Goal: Transaction & Acquisition: Purchase product/service

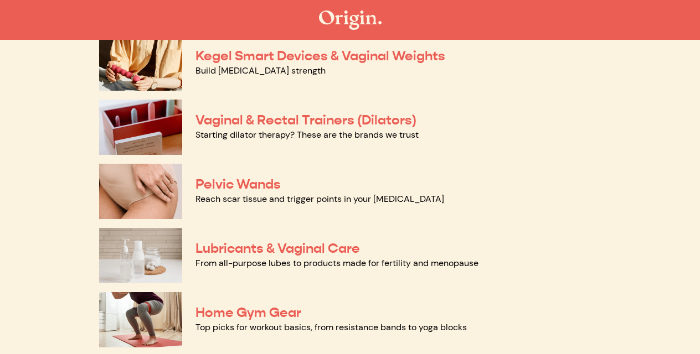
scroll to position [443, 0]
click at [241, 187] on link "Pelvic Wands" at bounding box center [237, 184] width 85 height 17
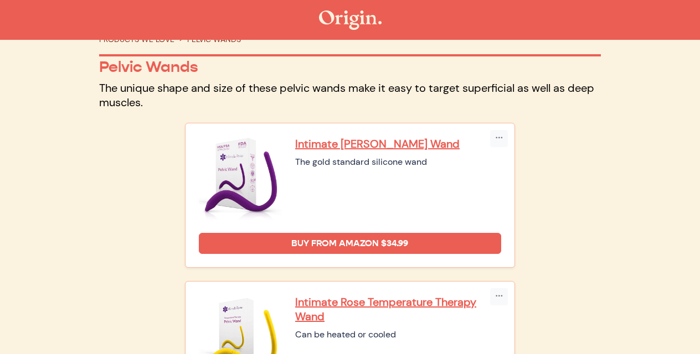
scroll to position [50, 0]
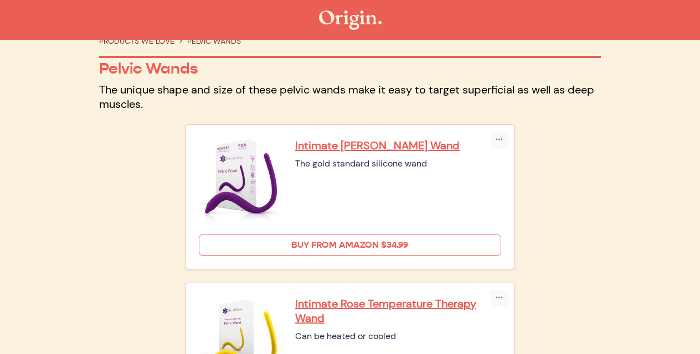
click at [420, 243] on link "Buy from Amazon $34.99" at bounding box center [350, 245] width 302 height 21
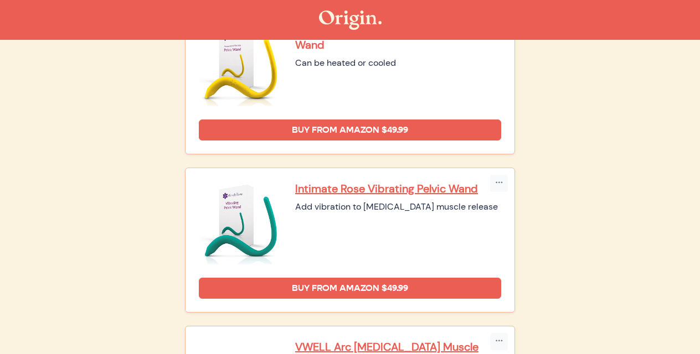
scroll to position [252, 0]
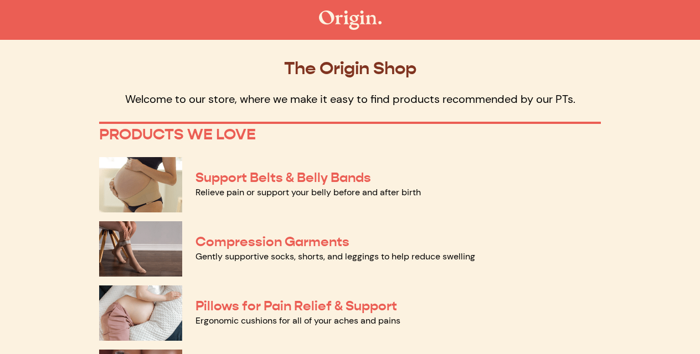
scroll to position [443, 0]
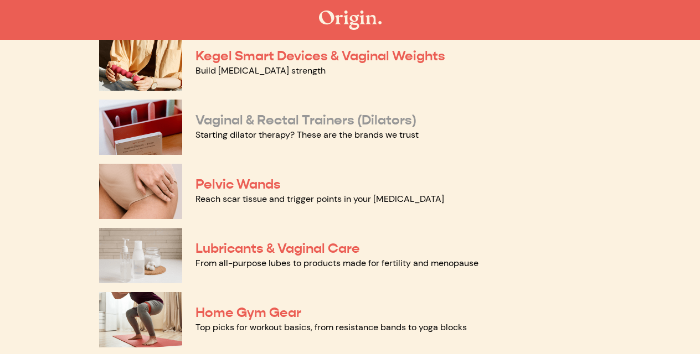
click at [262, 124] on link "Vaginal & Rectal Trainers (Dilators)" at bounding box center [305, 120] width 221 height 17
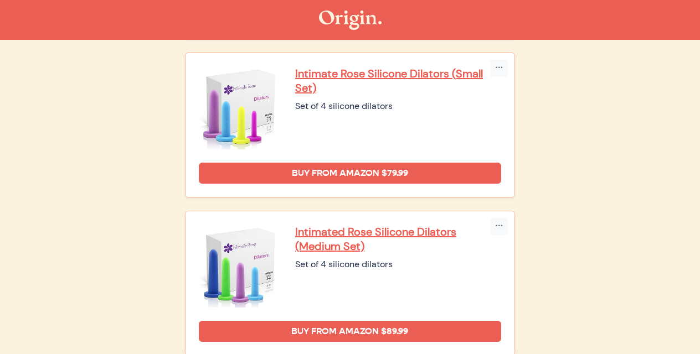
scroll to position [301, 0]
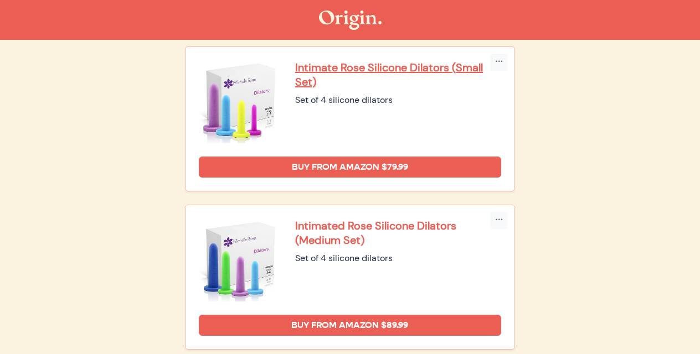
click at [391, 229] on p "Intimated Rose Silicone Dilators (Medium Set)" at bounding box center [398, 233] width 206 height 29
